Goal: Transaction & Acquisition: Purchase product/service

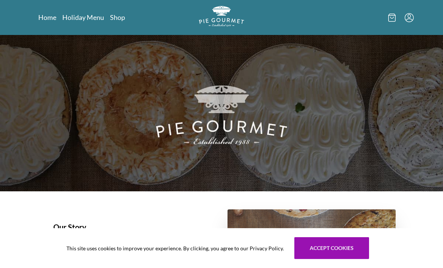
click at [121, 19] on link "Shop" at bounding box center [117, 17] width 15 height 9
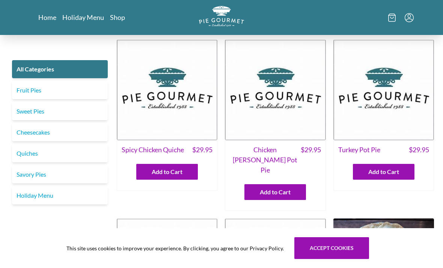
click at [95, 115] on link "Sweet Pies" at bounding box center [60, 111] width 96 height 18
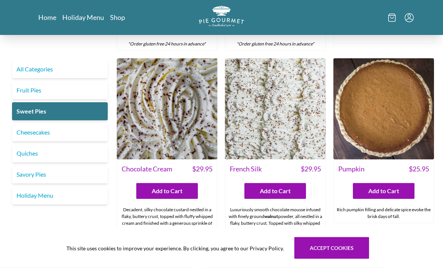
scroll to position [193, 0]
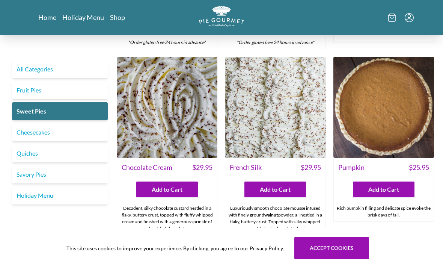
click at [86, 71] on link "All Categories" at bounding box center [60, 69] width 96 height 18
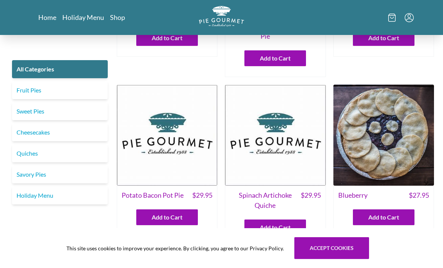
scroll to position [128, 0]
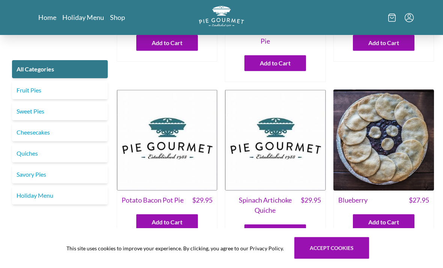
click at [35, 113] on link "Sweet Pies" at bounding box center [60, 111] width 96 height 18
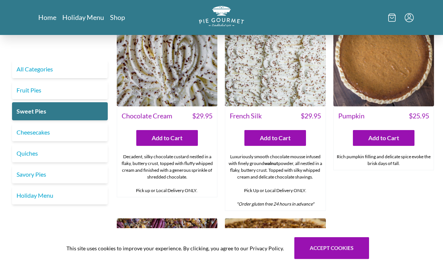
scroll to position [244, 0]
click at [180, 73] on img at bounding box center [167, 56] width 101 height 101
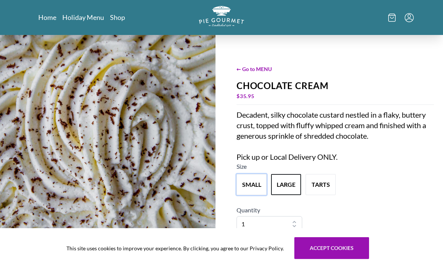
click at [254, 187] on button "small" at bounding box center [252, 184] width 30 height 21
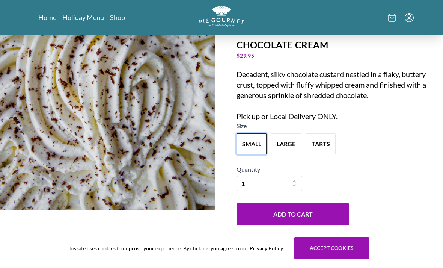
scroll to position [47, 0]
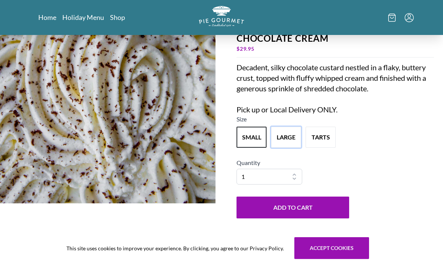
click at [297, 132] on button "large" at bounding box center [286, 137] width 30 height 21
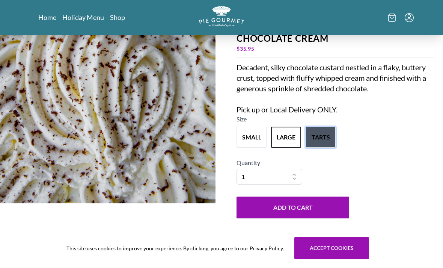
click at [323, 139] on button "tarts" at bounding box center [321, 137] width 30 height 21
click at [257, 134] on button "small" at bounding box center [252, 137] width 30 height 21
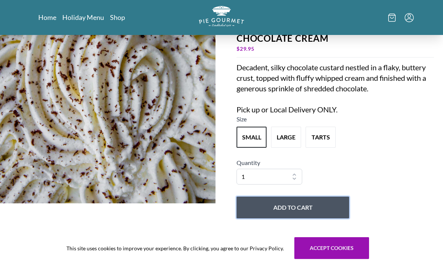
click at [303, 212] on button "Add to Cart" at bounding box center [293, 207] width 113 height 22
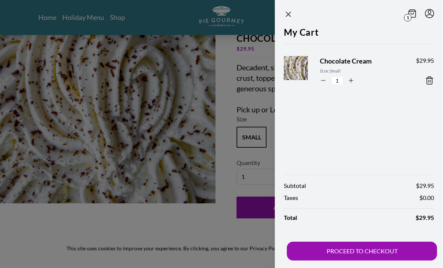
click at [380, 260] on button "PROCEED TO CHECKOUT" at bounding box center [362, 251] width 150 height 19
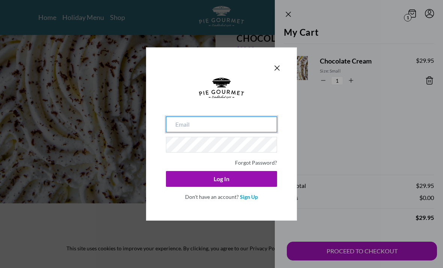
click at [242, 131] on input "email" at bounding box center [221, 124] width 111 height 16
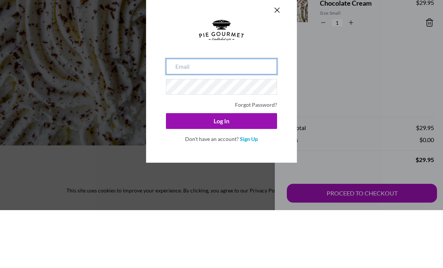
type input "[EMAIL_ADDRESS][DOMAIN_NAME]"
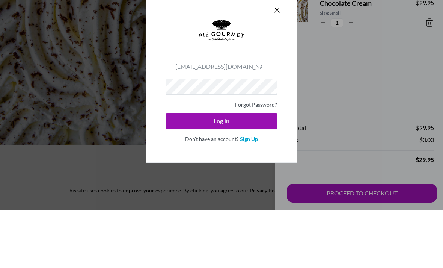
click at [222, 171] on button "Log In" at bounding box center [221, 179] width 111 height 16
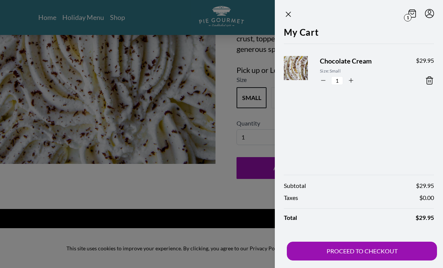
click at [374, 260] on button "PROCEED TO CHECKOUT" at bounding box center [362, 251] width 150 height 19
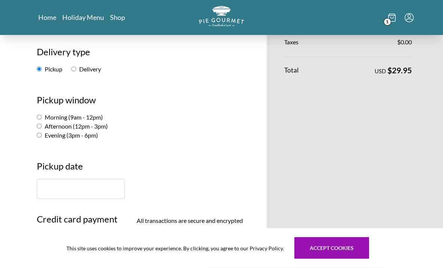
scroll to position [98, 0]
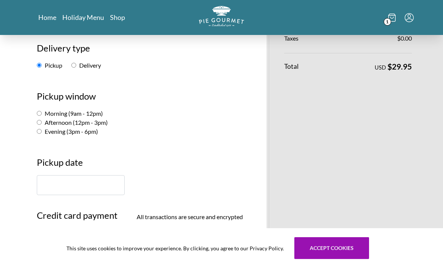
click at [41, 123] on input "Afternoon (12pm - 3pm)" at bounding box center [39, 122] width 5 height 5
radio input "true"
click at [88, 186] on input "text" at bounding box center [81, 185] width 88 height 20
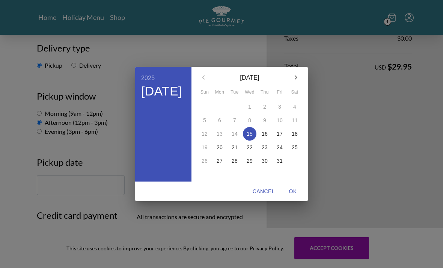
click at [299, 137] on span "18" at bounding box center [295, 134] width 14 height 8
click at [297, 196] on span "OK" at bounding box center [293, 191] width 18 height 9
type input "[DATE]"
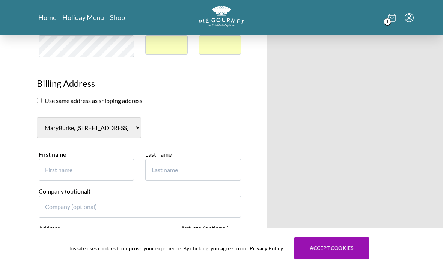
scroll to position [323, 0]
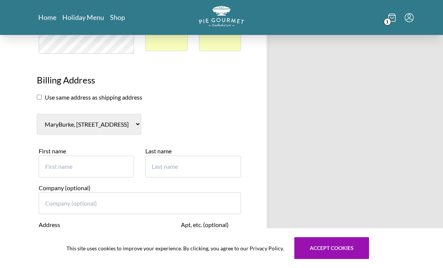
click at [124, 157] on input "First name" at bounding box center [86, 167] width 95 height 22
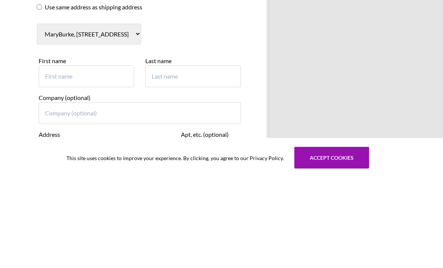
type input "[PERSON_NAME]"
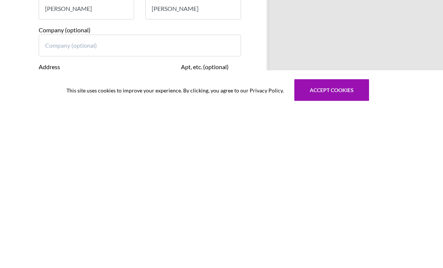
click at [145, 229] on input "Address" at bounding box center [104, 240] width 131 height 22
select select "0"
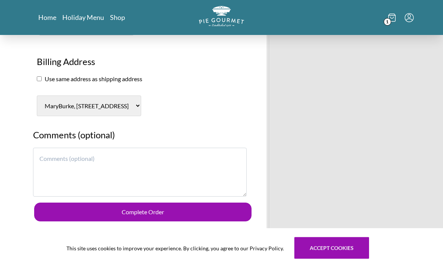
scroll to position [342, 0]
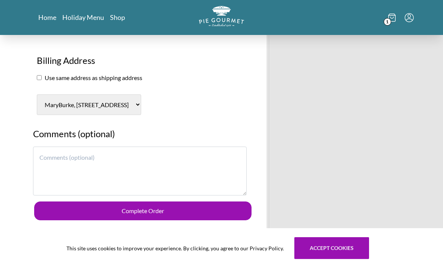
click at [160, 156] on textarea at bounding box center [140, 170] width 214 height 49
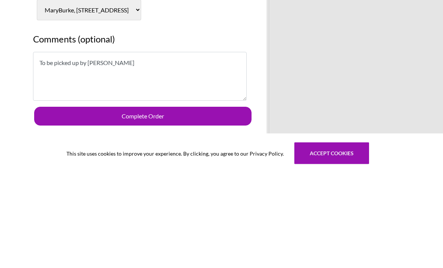
type textarea "To be picked up by [PERSON_NAME]"
